Goal: Information Seeking & Learning: Learn about a topic

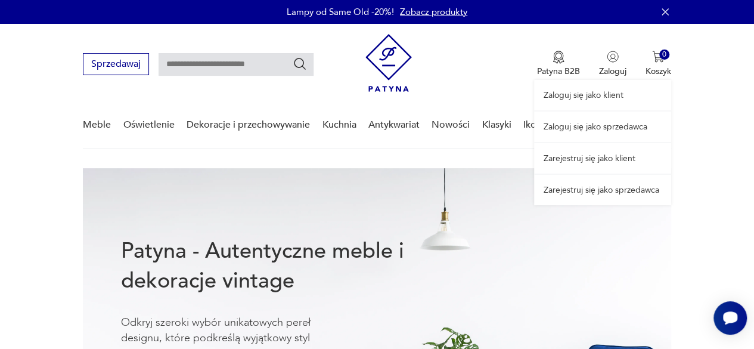
click at [617, 122] on link "Zaloguj się jako sprzedawca" at bounding box center [602, 126] width 137 height 30
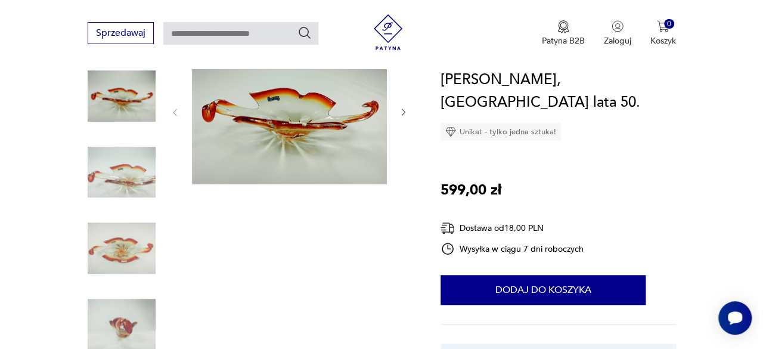
scroll to position [158, 0]
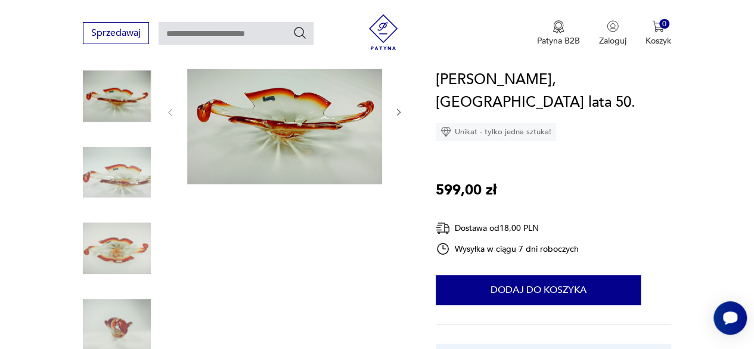
click at [340, 158] on img at bounding box center [284, 111] width 195 height 146
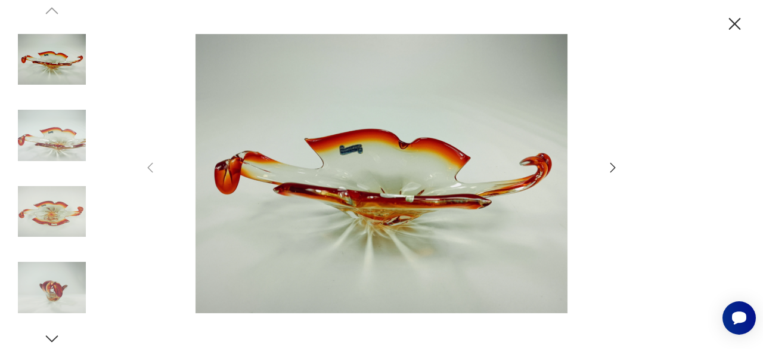
click at [610, 169] on icon "button" at bounding box center [612, 167] width 14 height 14
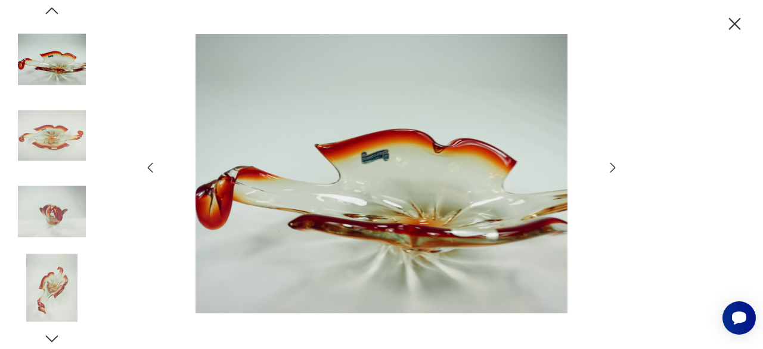
click at [610, 169] on icon "button" at bounding box center [612, 167] width 14 height 14
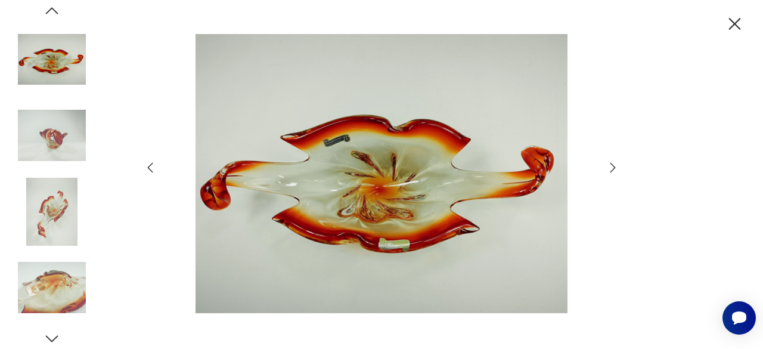
click at [148, 166] on icon "button" at bounding box center [150, 167] width 5 height 10
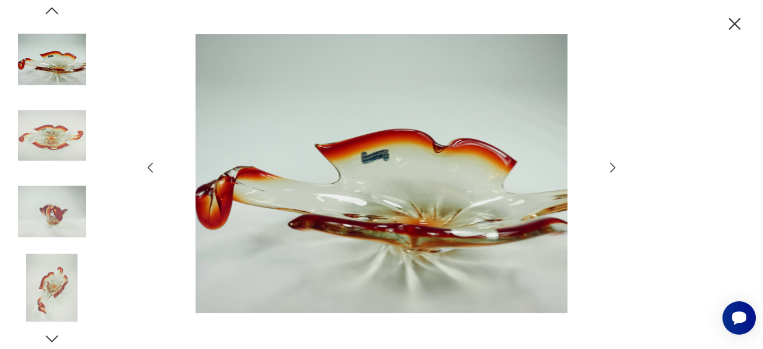
click at [612, 166] on icon "button" at bounding box center [612, 167] width 14 height 14
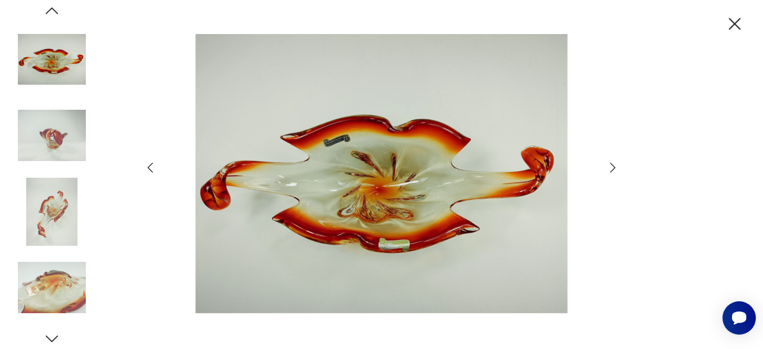
click at [611, 166] on icon "button" at bounding box center [612, 167] width 14 height 14
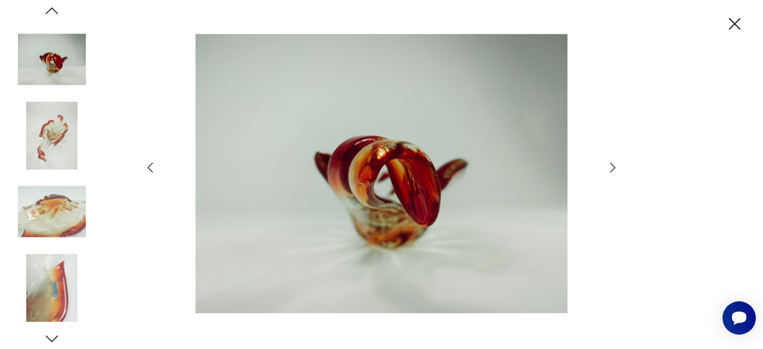
click at [611, 166] on icon "button" at bounding box center [612, 167] width 14 height 14
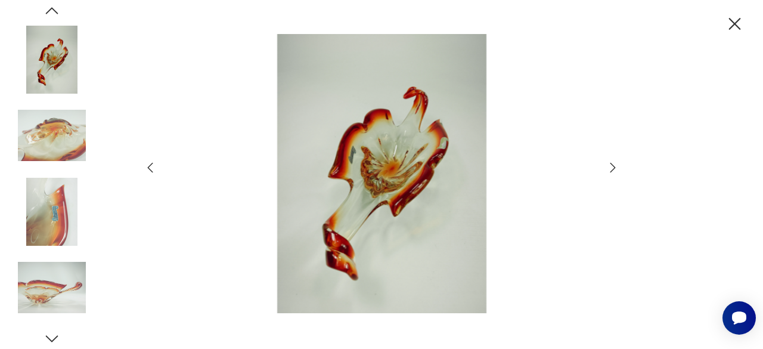
click at [611, 166] on icon "button" at bounding box center [612, 167] width 14 height 14
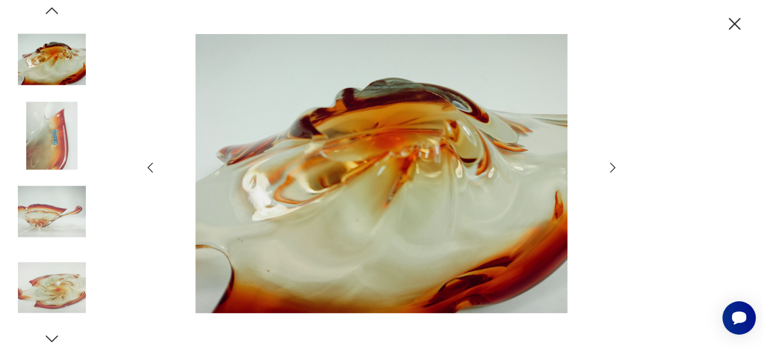
click at [611, 166] on icon "button" at bounding box center [612, 167] width 14 height 14
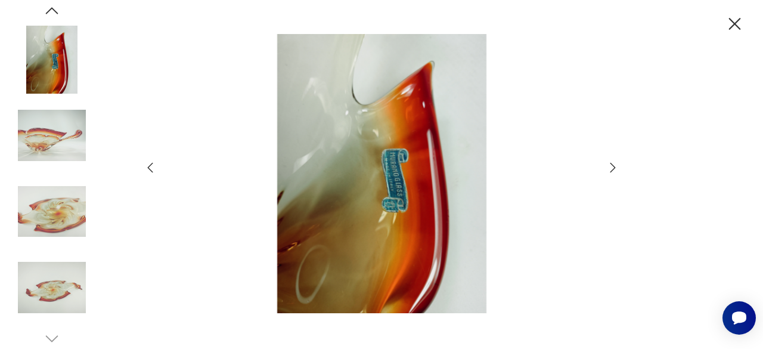
click at [611, 166] on icon "button" at bounding box center [612, 167] width 14 height 14
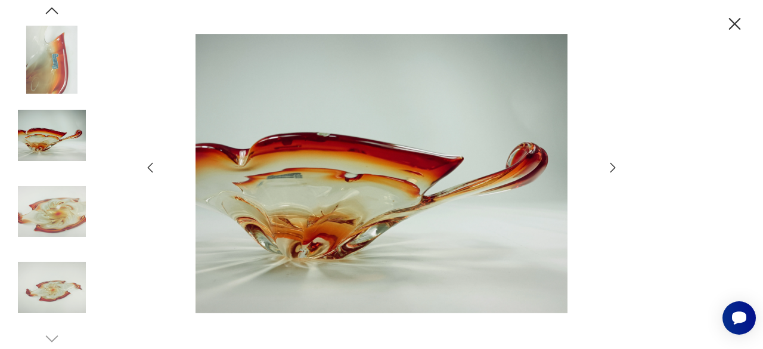
click at [611, 166] on icon "button" at bounding box center [612, 167] width 14 height 14
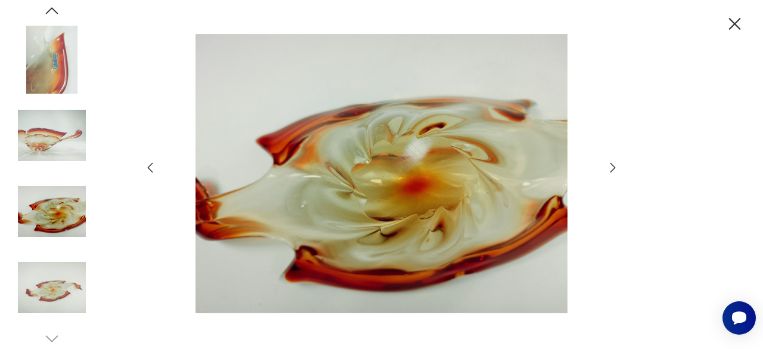
click at [611, 166] on icon "button" at bounding box center [612, 167] width 14 height 14
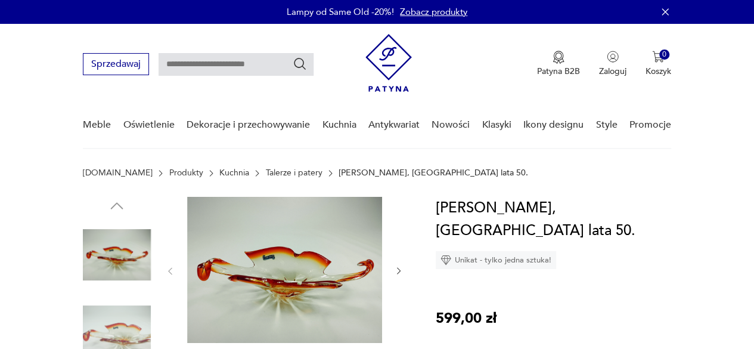
click at [313, 279] on img at bounding box center [284, 270] width 195 height 146
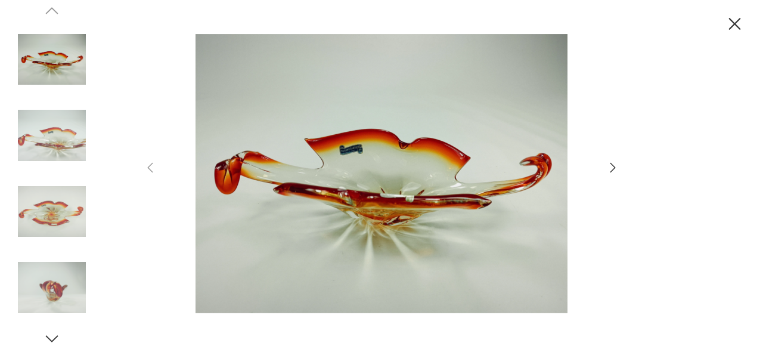
click at [613, 172] on icon "button" at bounding box center [612, 167] width 14 height 14
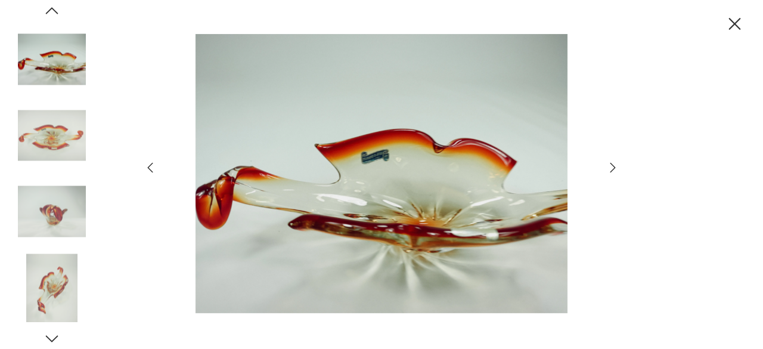
click at [612, 171] on icon "button" at bounding box center [612, 167] width 14 height 14
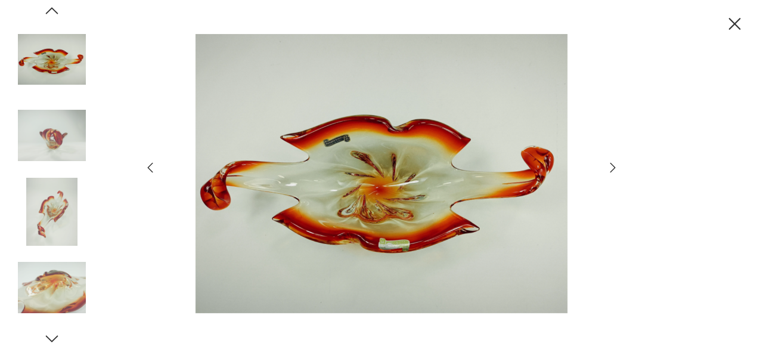
click at [612, 171] on icon "button" at bounding box center [612, 167] width 14 height 14
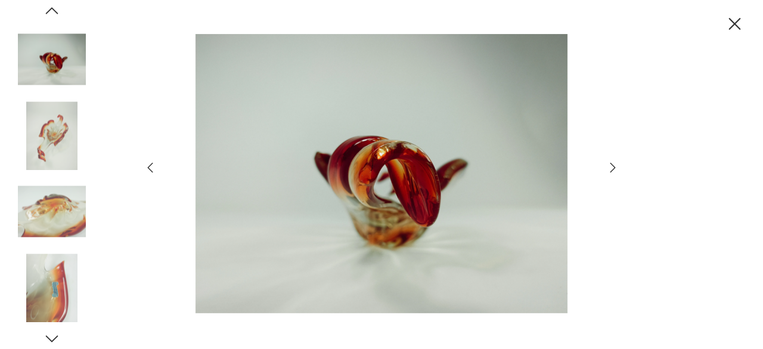
click at [612, 171] on icon "button" at bounding box center [612, 167] width 14 height 14
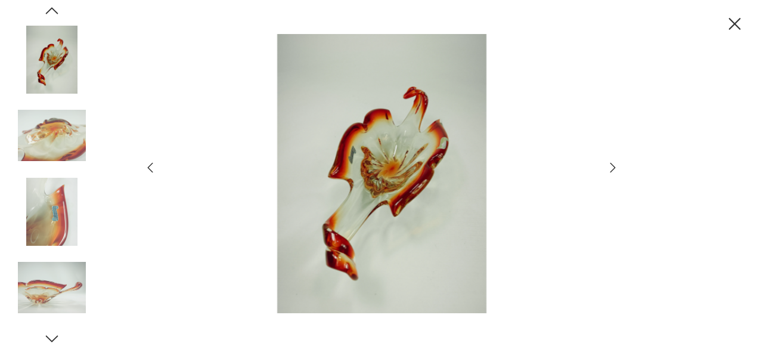
click at [612, 171] on icon "button" at bounding box center [612, 167] width 14 height 14
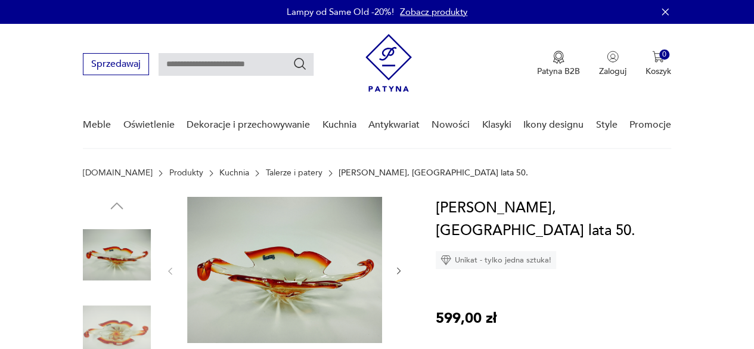
click at [344, 239] on img at bounding box center [284, 270] width 195 height 146
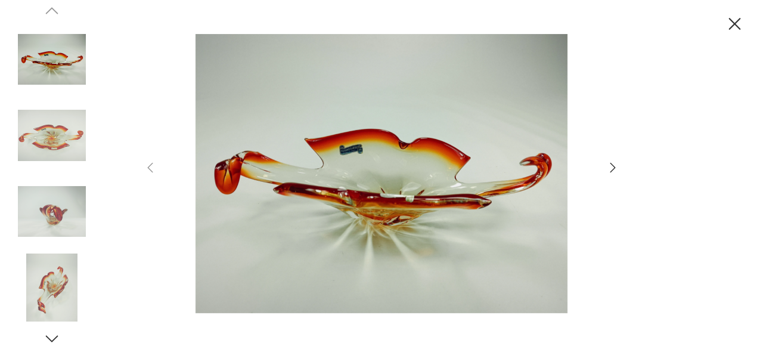
click at [610, 166] on icon "button" at bounding box center [612, 167] width 14 height 14
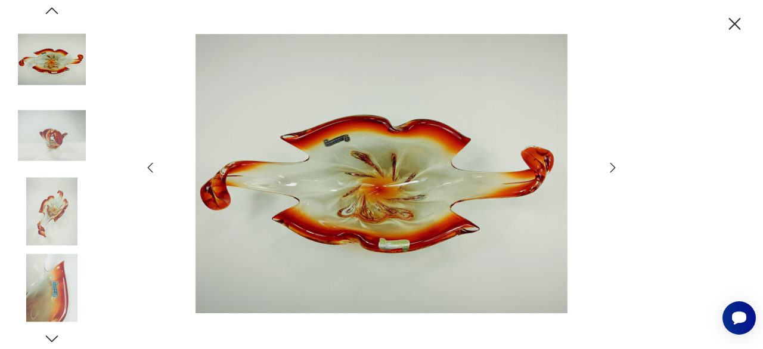
click at [152, 173] on icon "button" at bounding box center [150, 167] width 14 height 14
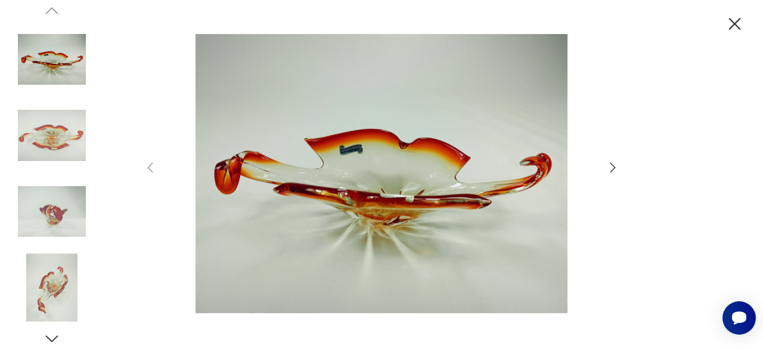
click at [609, 165] on icon "button" at bounding box center [612, 167] width 14 height 14
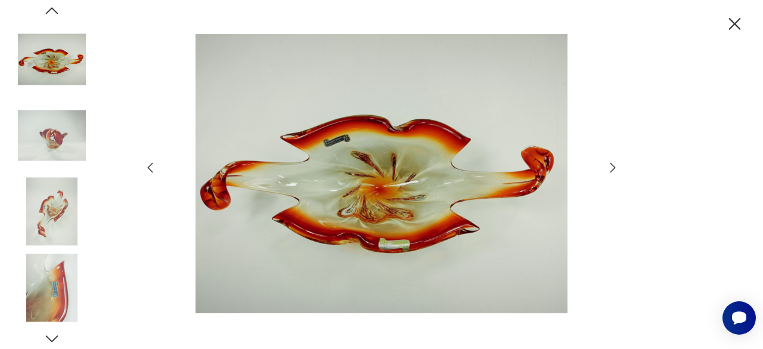
click at [611, 167] on icon "button" at bounding box center [612, 167] width 14 height 14
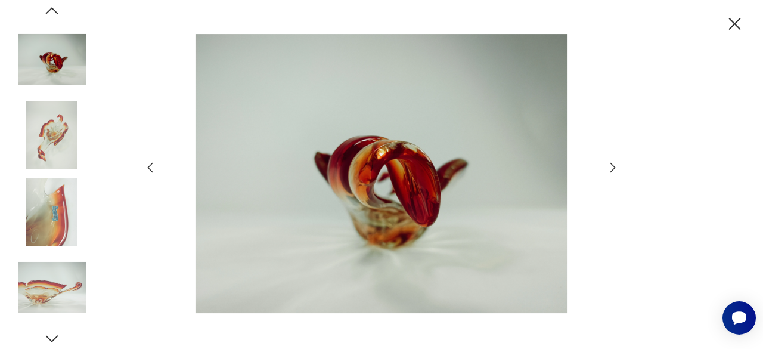
click at [611, 167] on icon "button" at bounding box center [612, 167] width 14 height 14
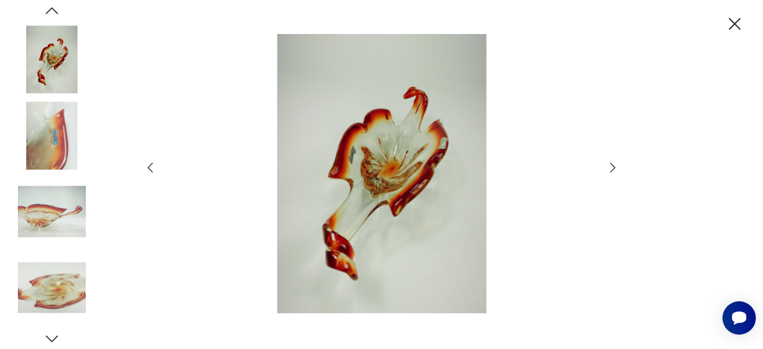
click at [611, 167] on icon "button" at bounding box center [612, 167] width 14 height 14
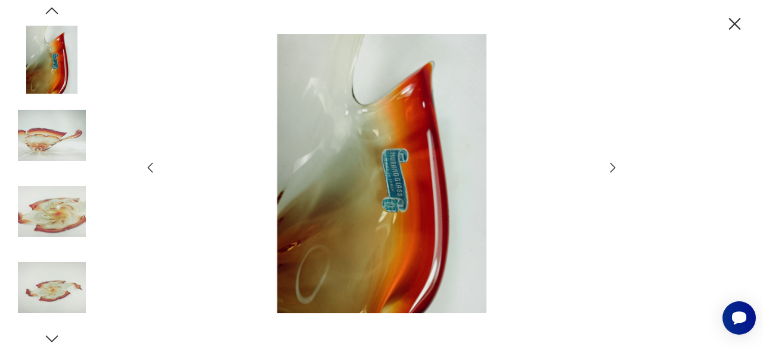
click at [611, 167] on icon "button" at bounding box center [612, 167] width 14 height 14
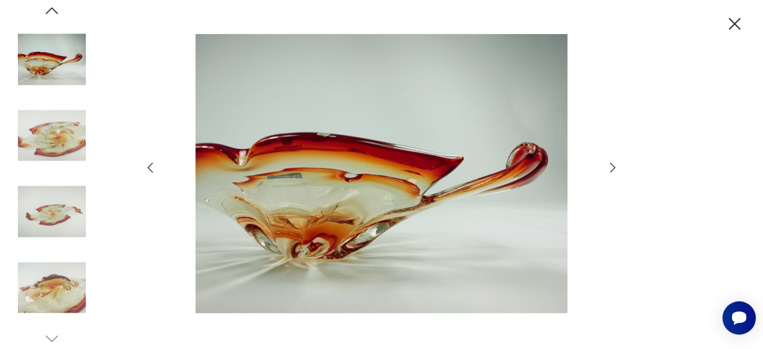
click at [611, 167] on icon "button" at bounding box center [612, 167] width 14 height 14
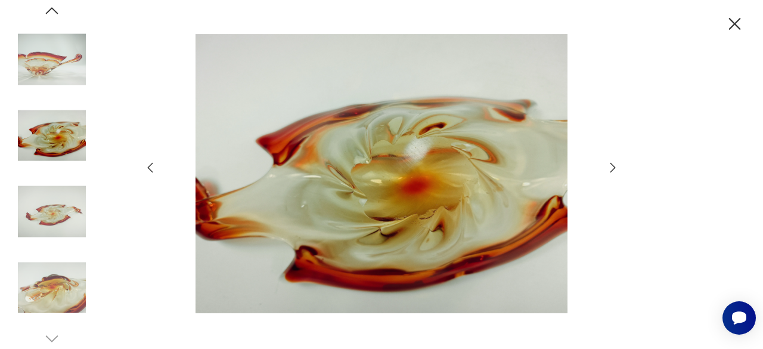
click at [612, 169] on icon "button" at bounding box center [612, 167] width 14 height 14
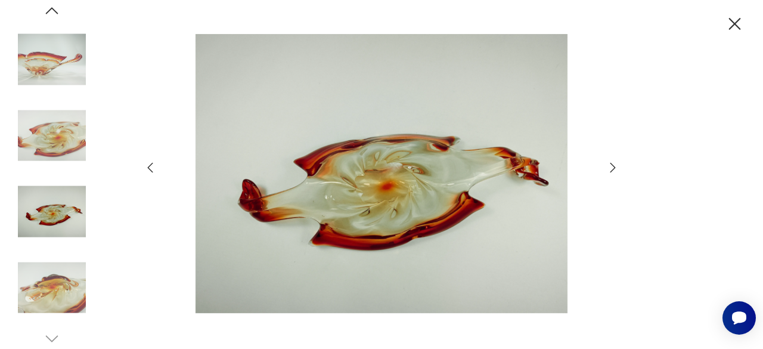
click at [612, 169] on icon "button" at bounding box center [612, 167] width 14 height 14
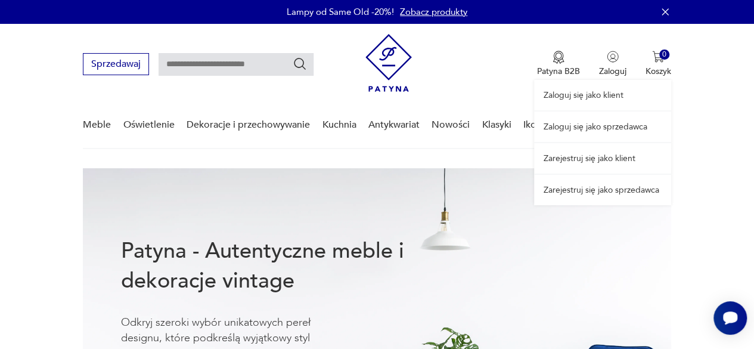
click at [610, 56] on div "Zaloguj się jako klient Zaloguj się jako sprzedawca Zarejestruj się jako klient…" at bounding box center [602, 114] width 137 height 181
click at [621, 120] on link "Zaloguj się jako sprzedawca" at bounding box center [602, 126] width 137 height 30
